Goal: Navigation & Orientation: Find specific page/section

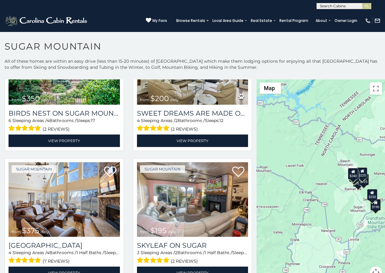
scroll to position [215, 0]
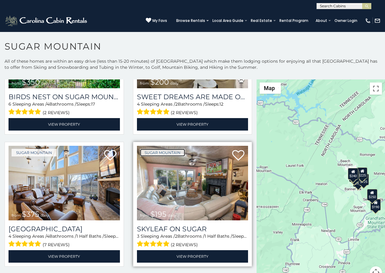
click at [156, 149] on link "Sugar Mountain" at bounding box center [162, 153] width 45 height 8
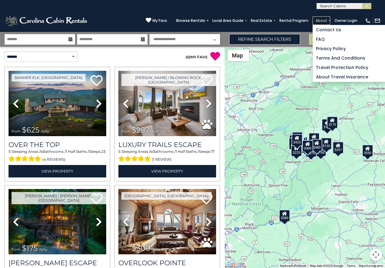
click at [329, 18] on link "About" at bounding box center [321, 20] width 18 height 9
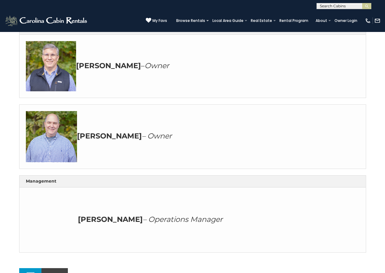
scroll to position [139, 0]
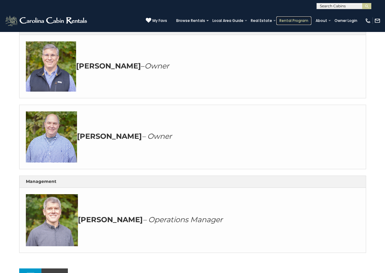
click at [291, 18] on link "Rental Program" at bounding box center [293, 20] width 35 height 9
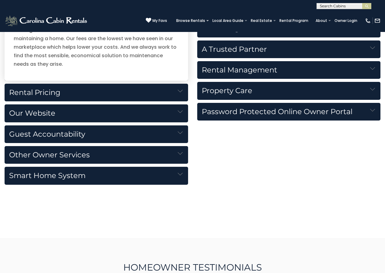
scroll to position [954, 0]
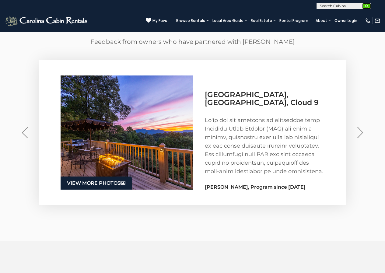
click at [368, 5] on img "submit" at bounding box center [367, 6] width 5 height 5
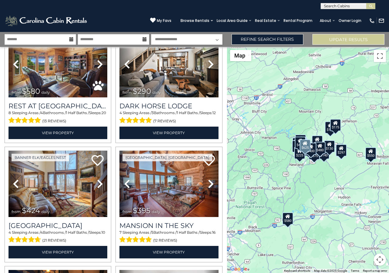
scroll to position [304, 0]
